Goal: Check status: Check status

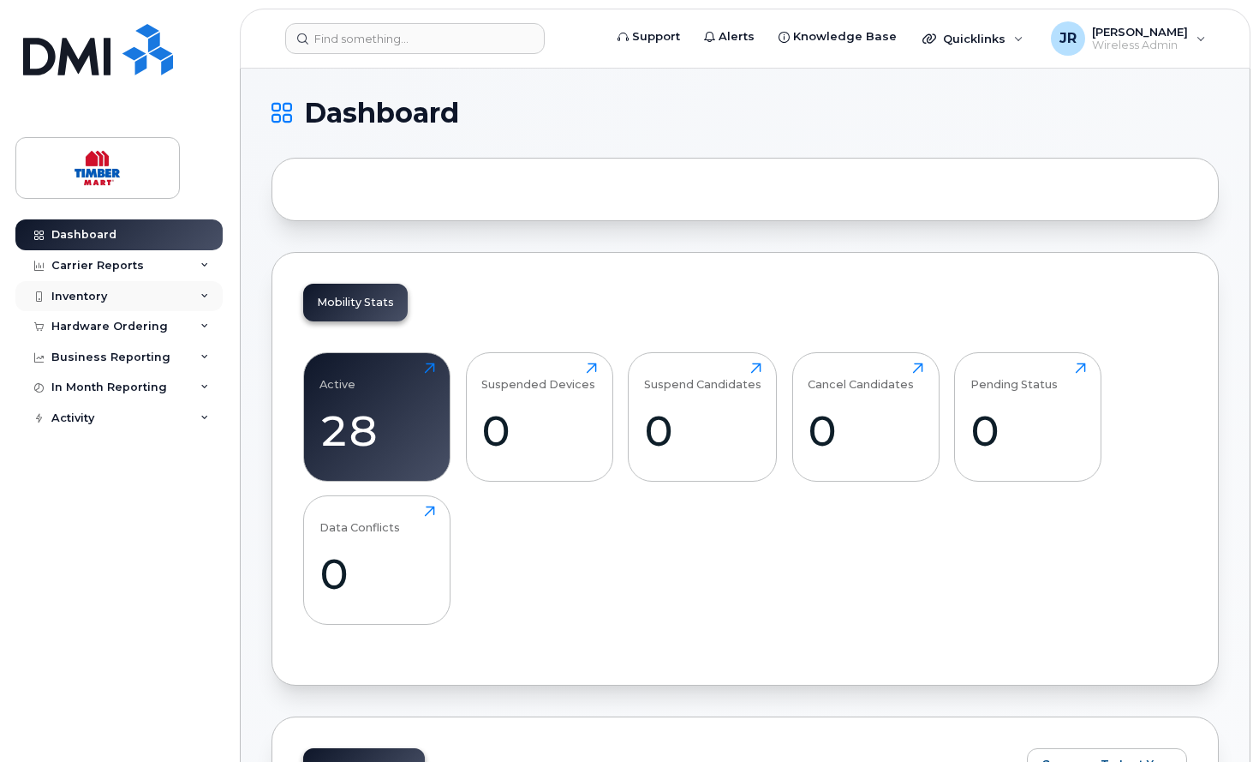
click at [205, 292] on icon at bounding box center [204, 296] width 9 height 9
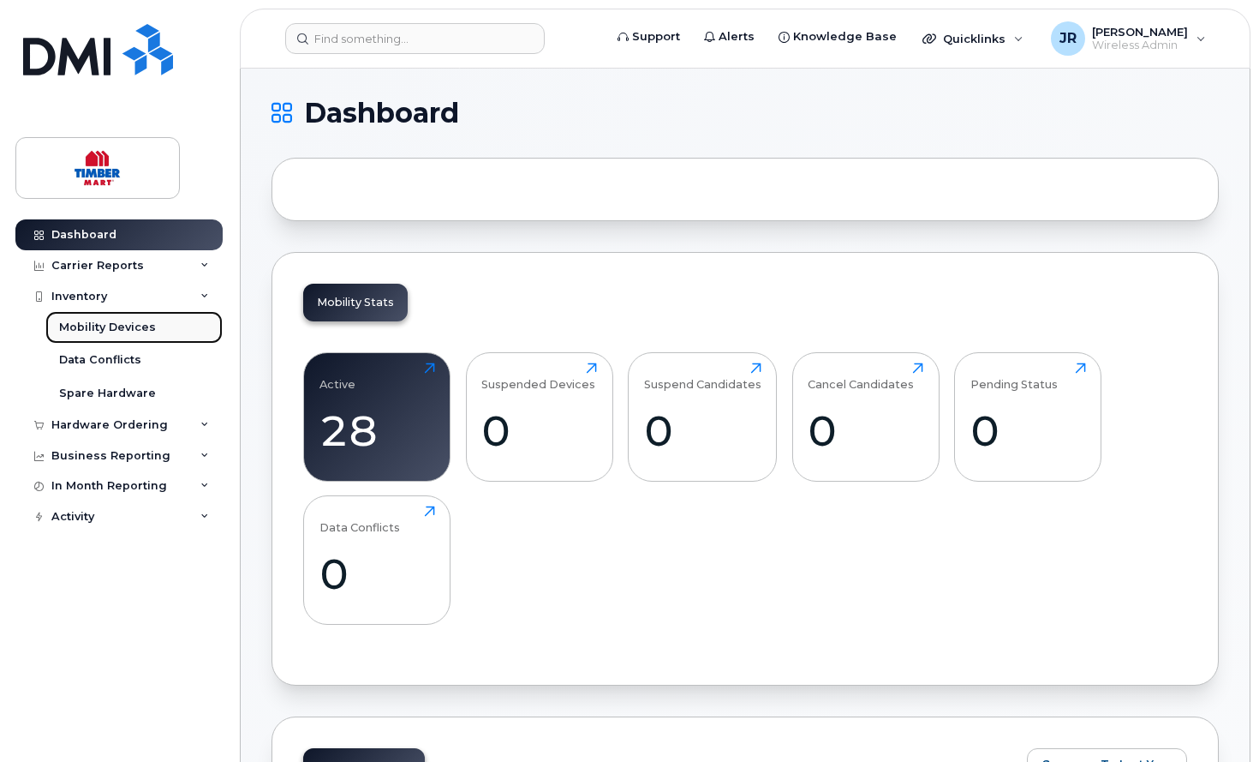
click at [99, 328] on div "Mobility Devices" at bounding box center [107, 327] width 97 height 15
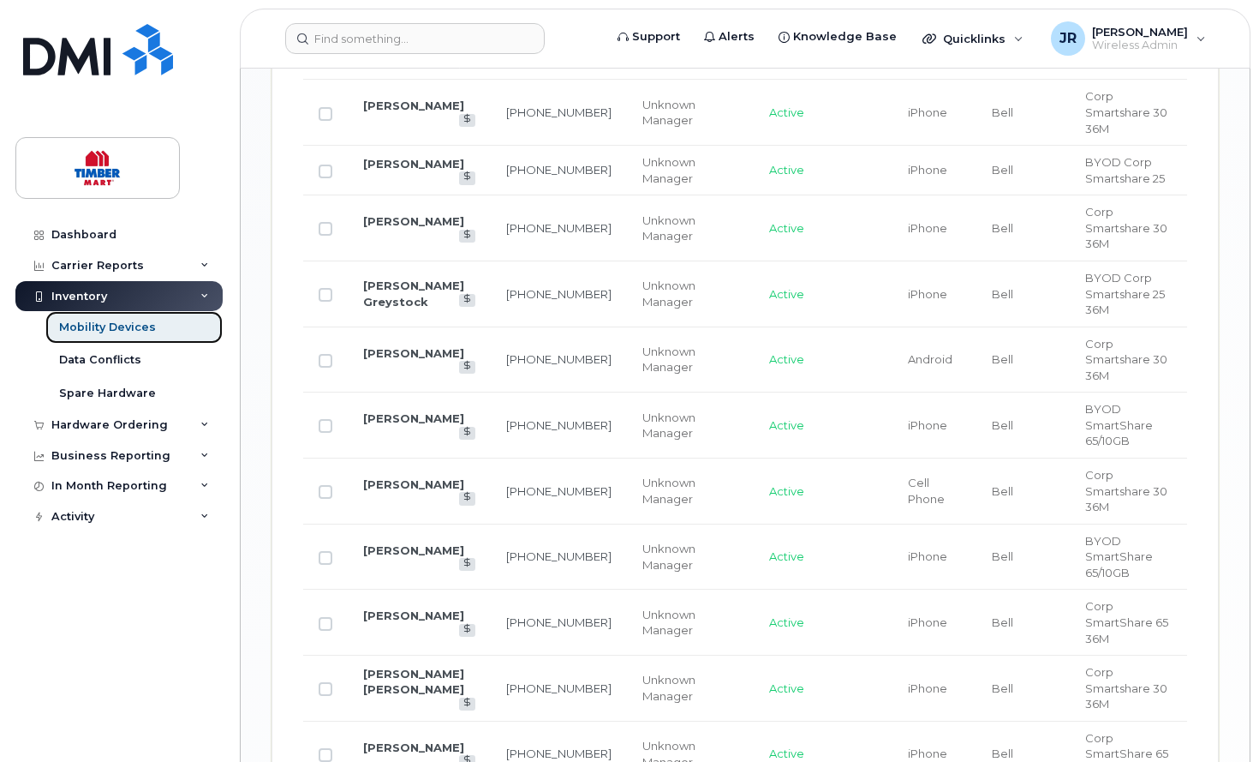
scroll to position [1446, 0]
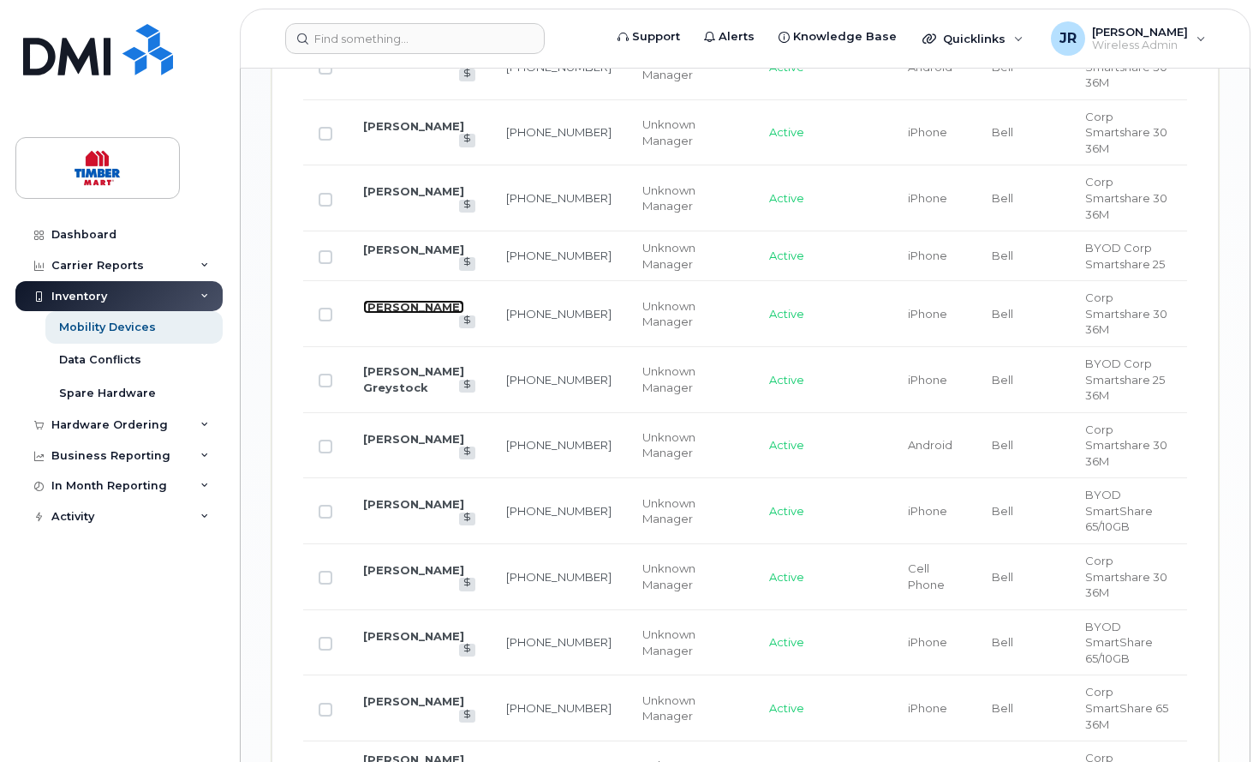
click at [416, 300] on link "[PERSON_NAME]" at bounding box center [413, 307] width 101 height 14
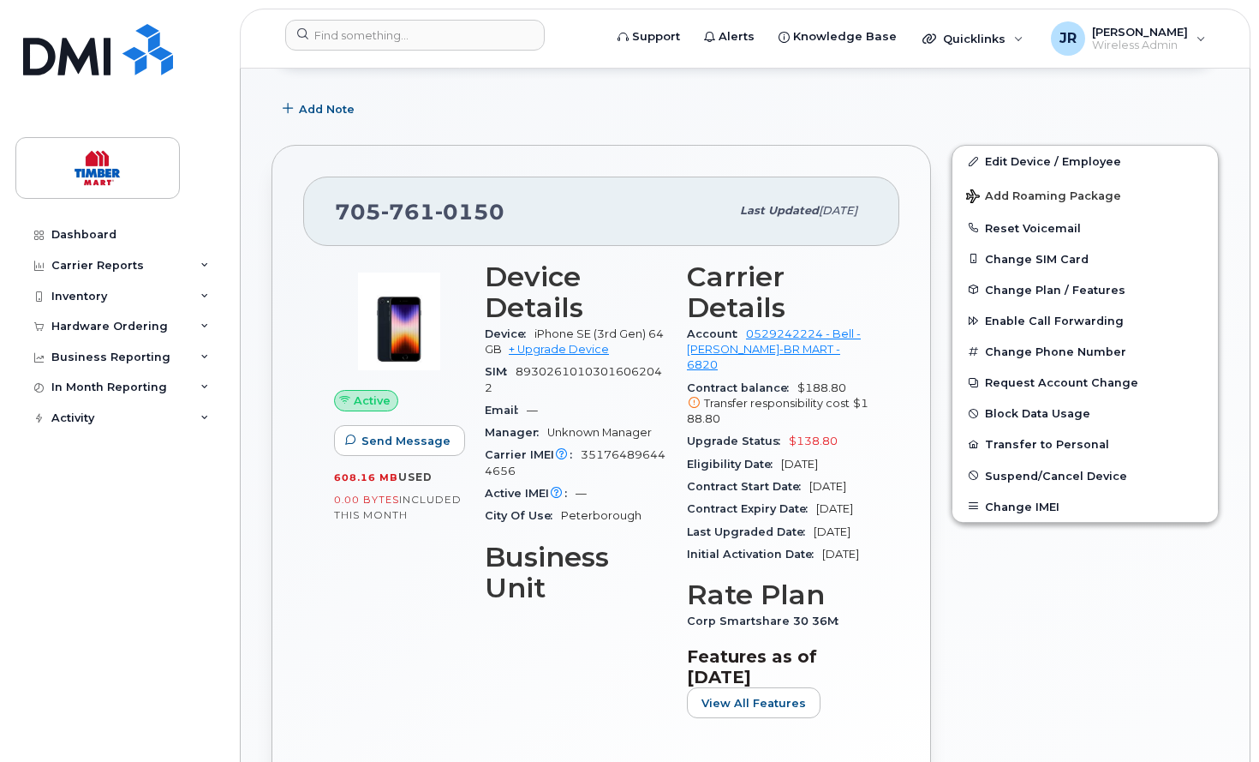
scroll to position [343, 0]
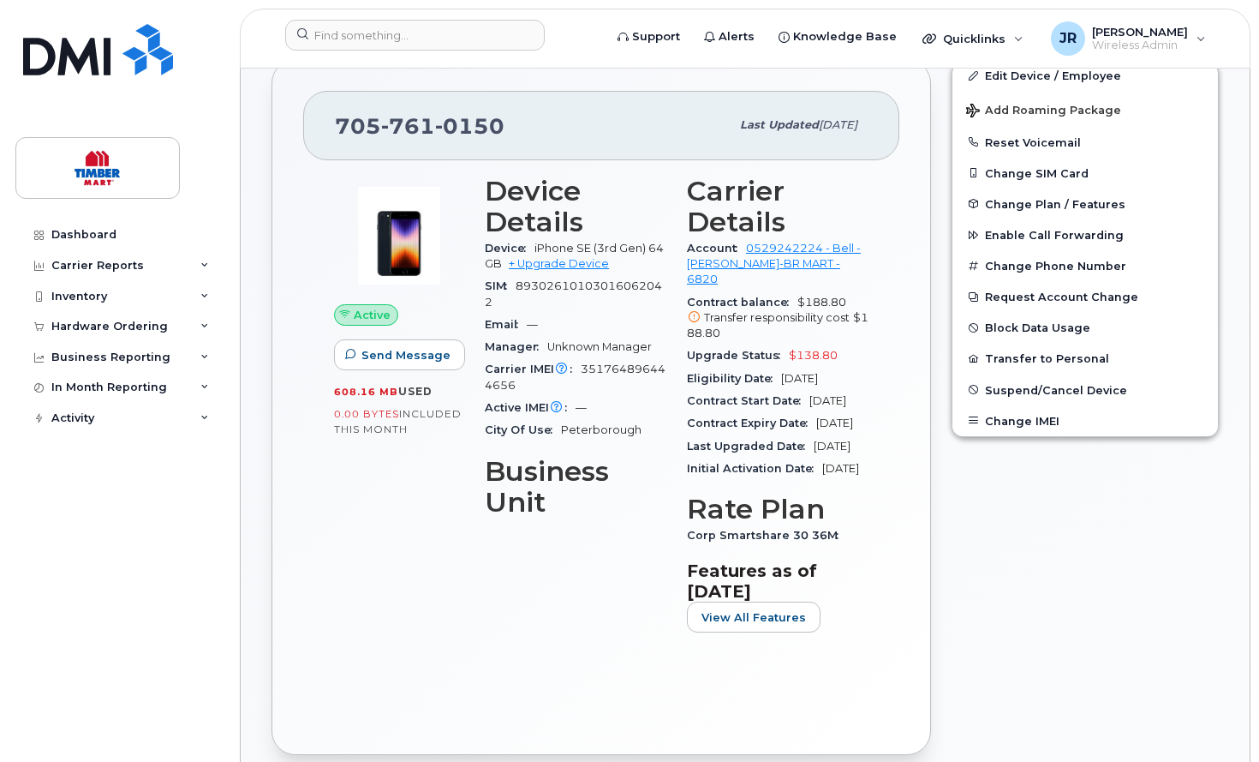
click at [1067, 530] on div "Edit Device / Employee Add Roaming Package Reset Voicemail Change SIM Card Chan…" at bounding box center [1085, 407] width 288 height 716
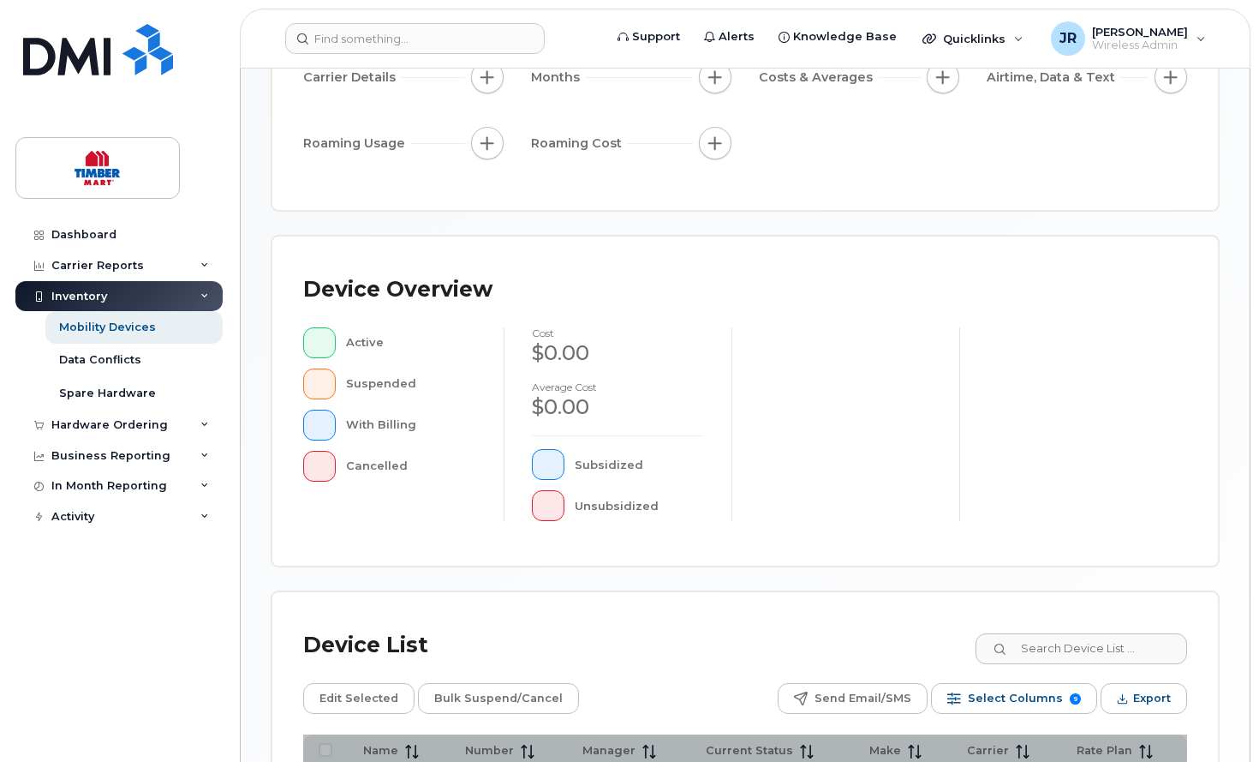
scroll to position [481, 0]
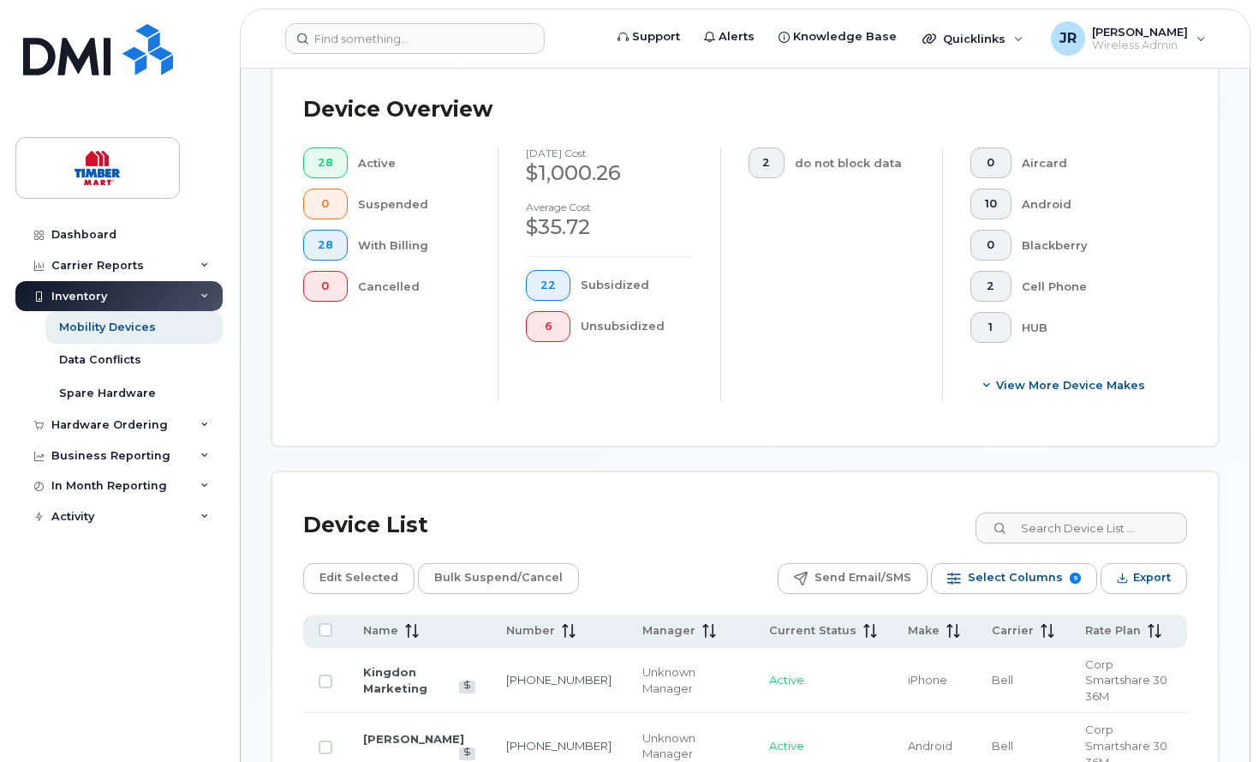
scroll to position [526, 0]
